Goal: Check status

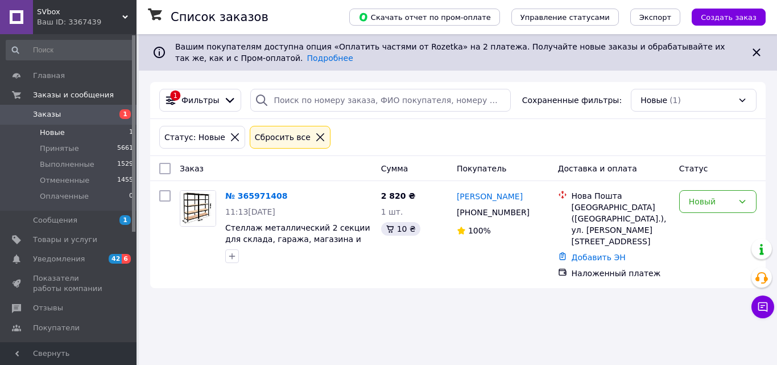
click at [72, 133] on li "Новые 1" at bounding box center [70, 133] width 140 height 16
click at [61, 136] on span "Новые" at bounding box center [52, 132] width 25 height 10
click at [61, 145] on span "Принятые" at bounding box center [59, 148] width 39 height 10
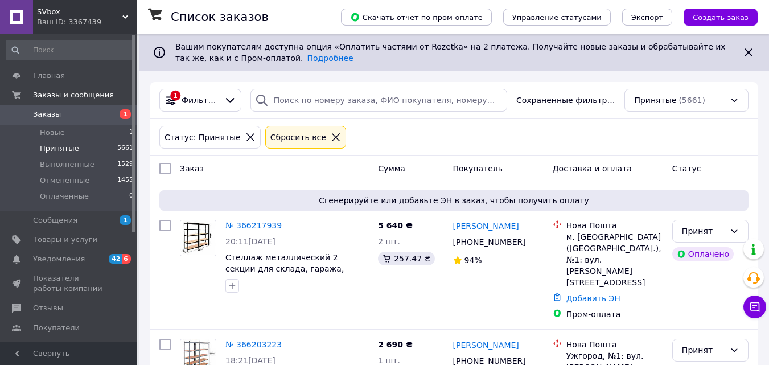
click at [56, 132] on span "Новые" at bounding box center [52, 132] width 25 height 10
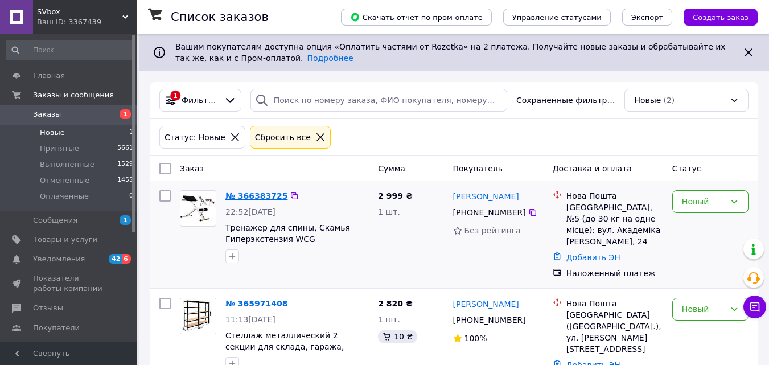
click at [255, 197] on link "№ 366383725" at bounding box center [256, 195] width 62 height 9
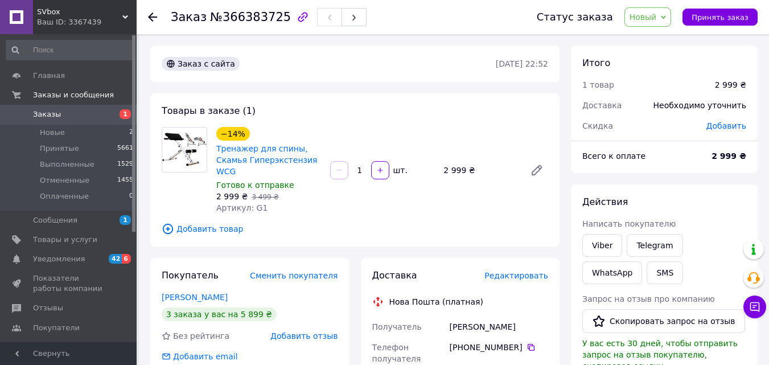
click at [298, 19] on icon "button" at bounding box center [303, 17] width 10 height 10
